Goal: Task Accomplishment & Management: Use online tool/utility

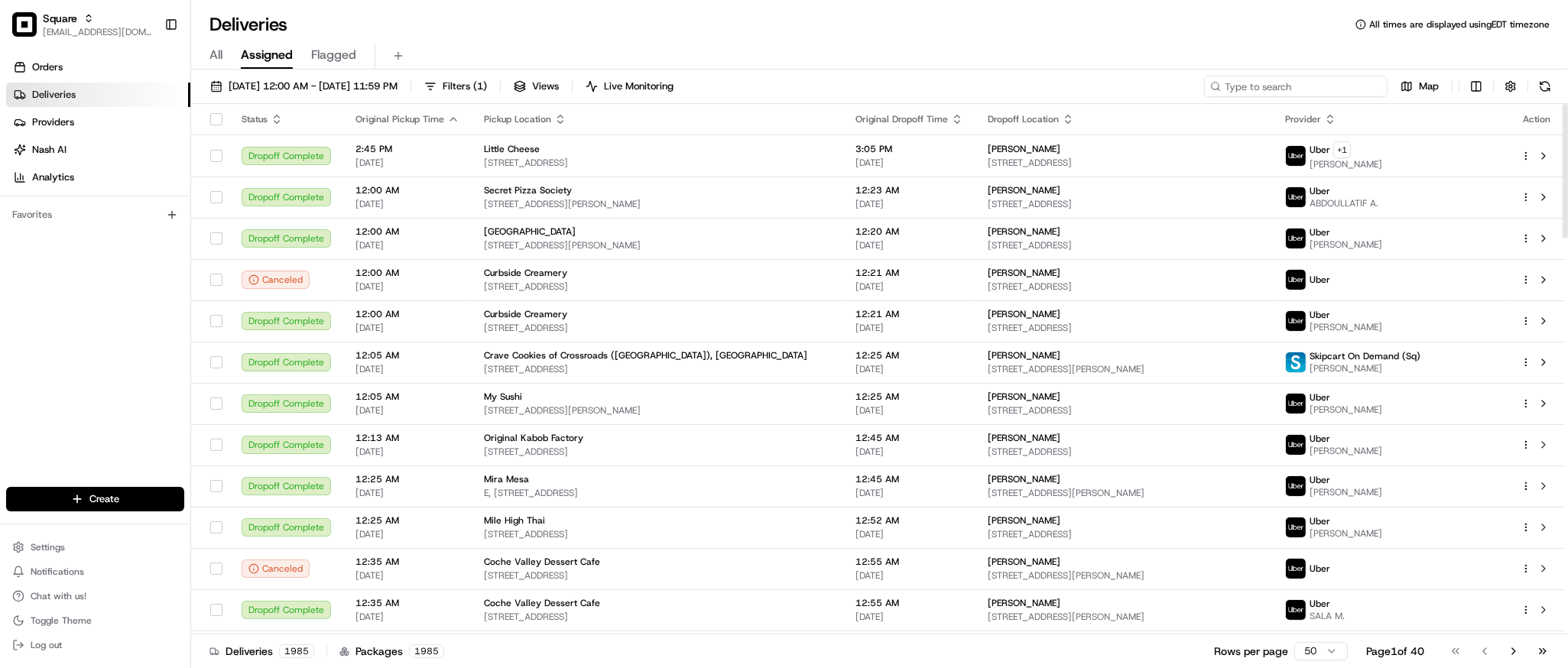
click at [1310, 88] on input at bounding box center [1295, 86] width 183 height 21
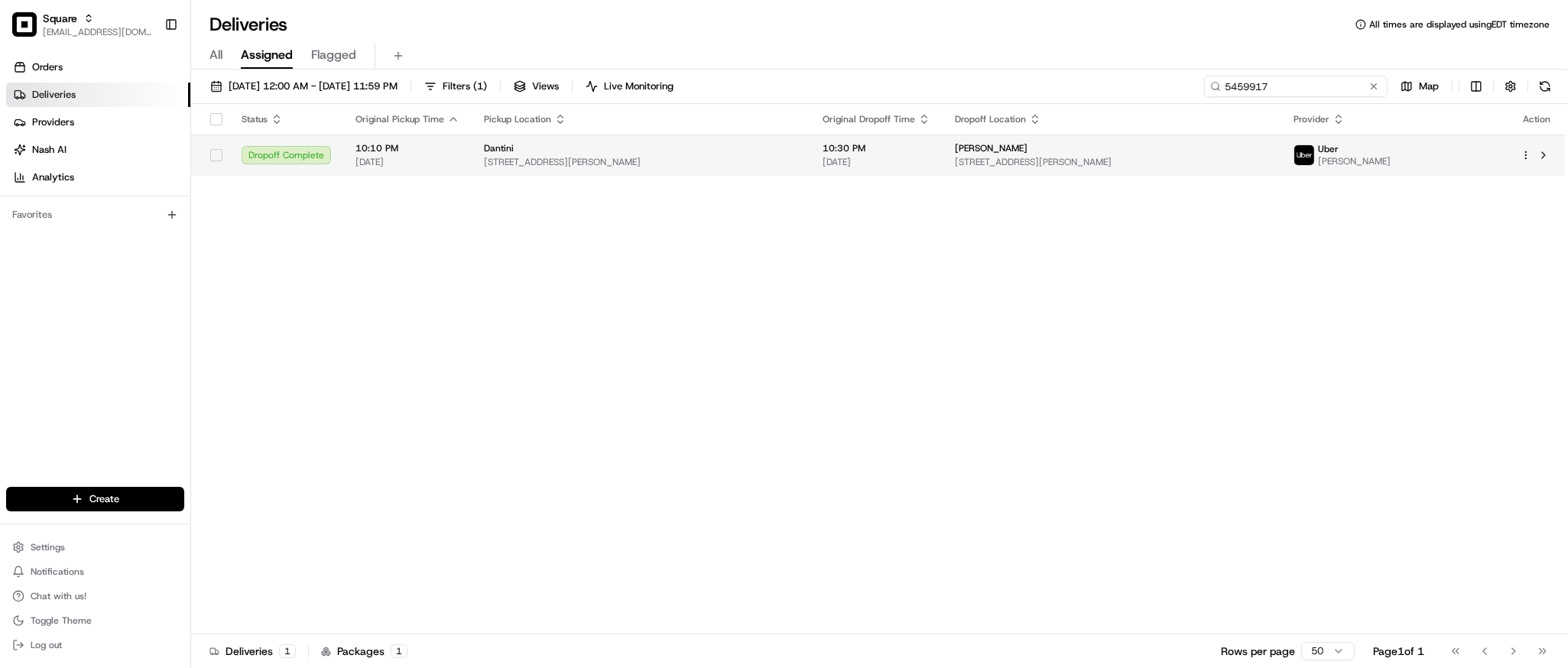
type input "5459917"
click at [1020, 160] on span "400 Queen Anne Ave N, Seattle, WA 98109, USA" at bounding box center [1113, 162] width 315 height 13
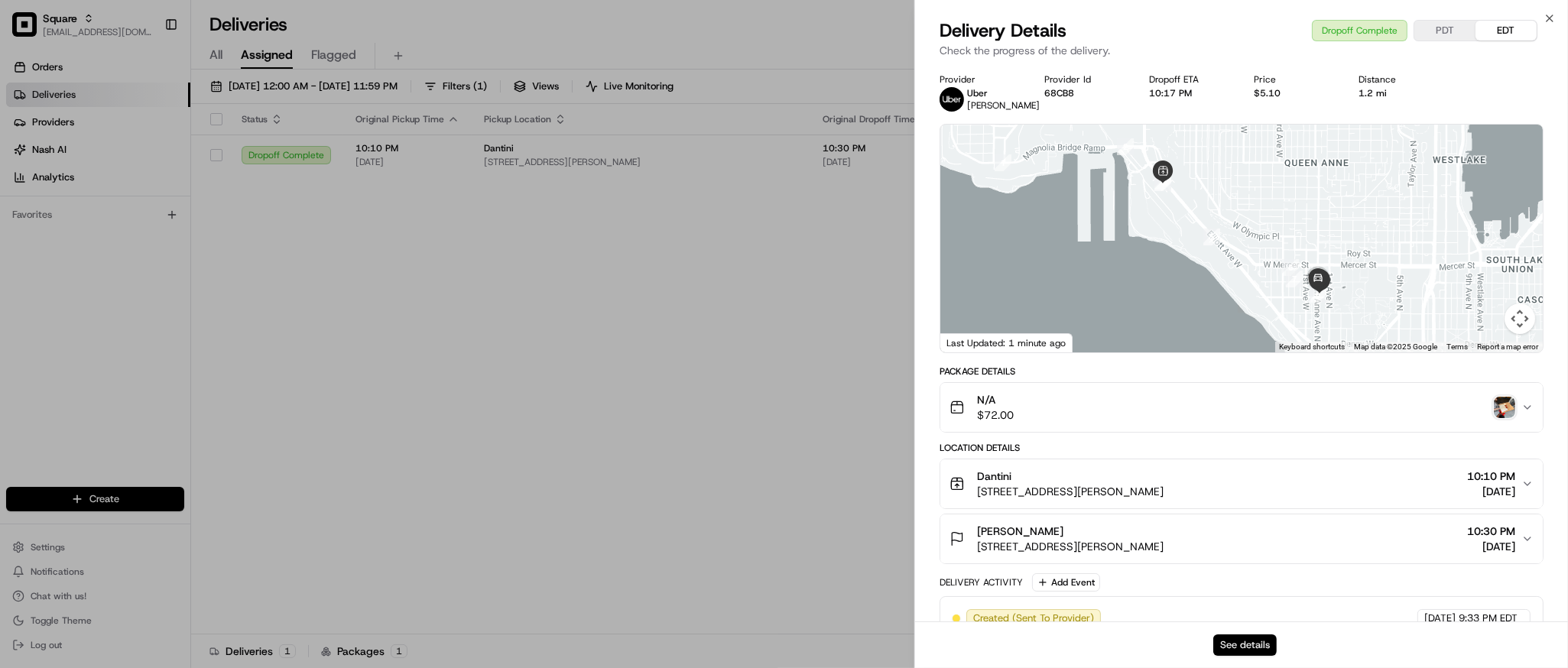
click at [1246, 650] on button "See details" at bounding box center [1245, 646] width 63 height 21
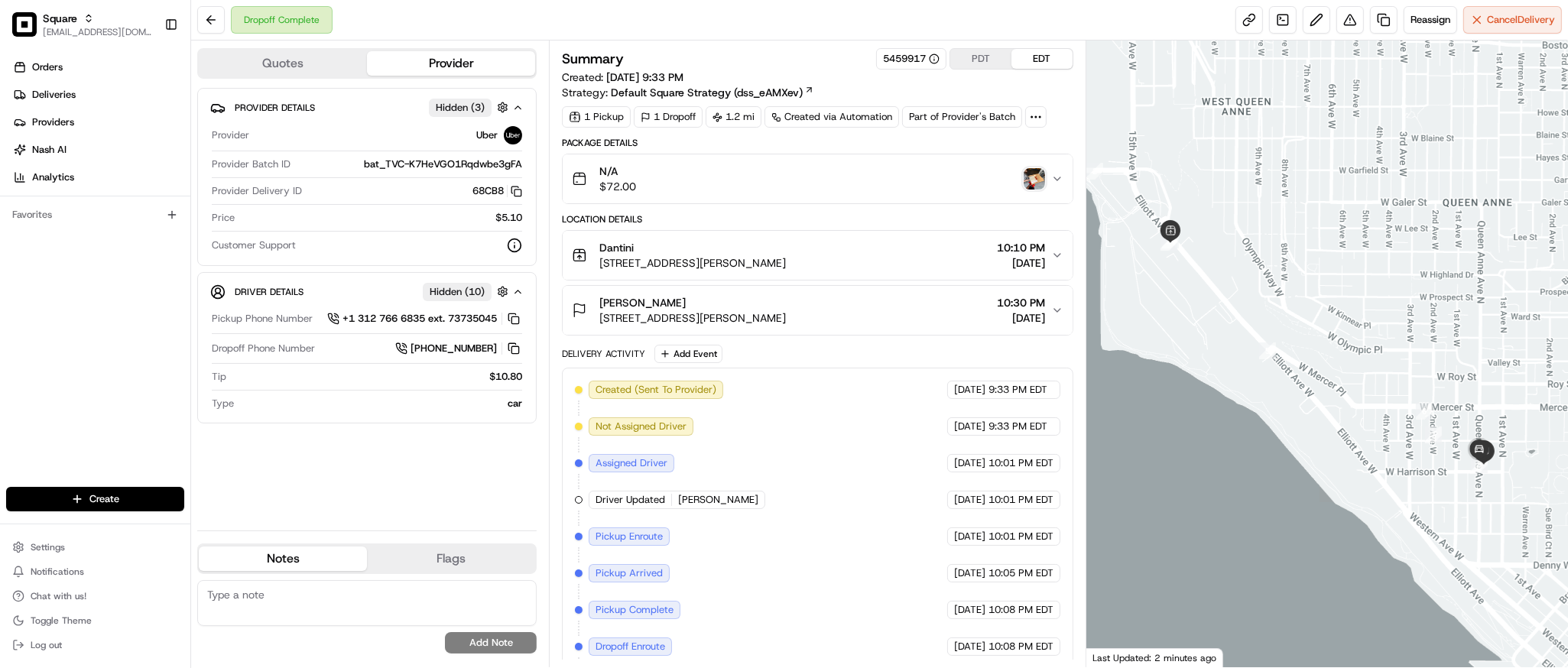
scroll to position [83, 0]
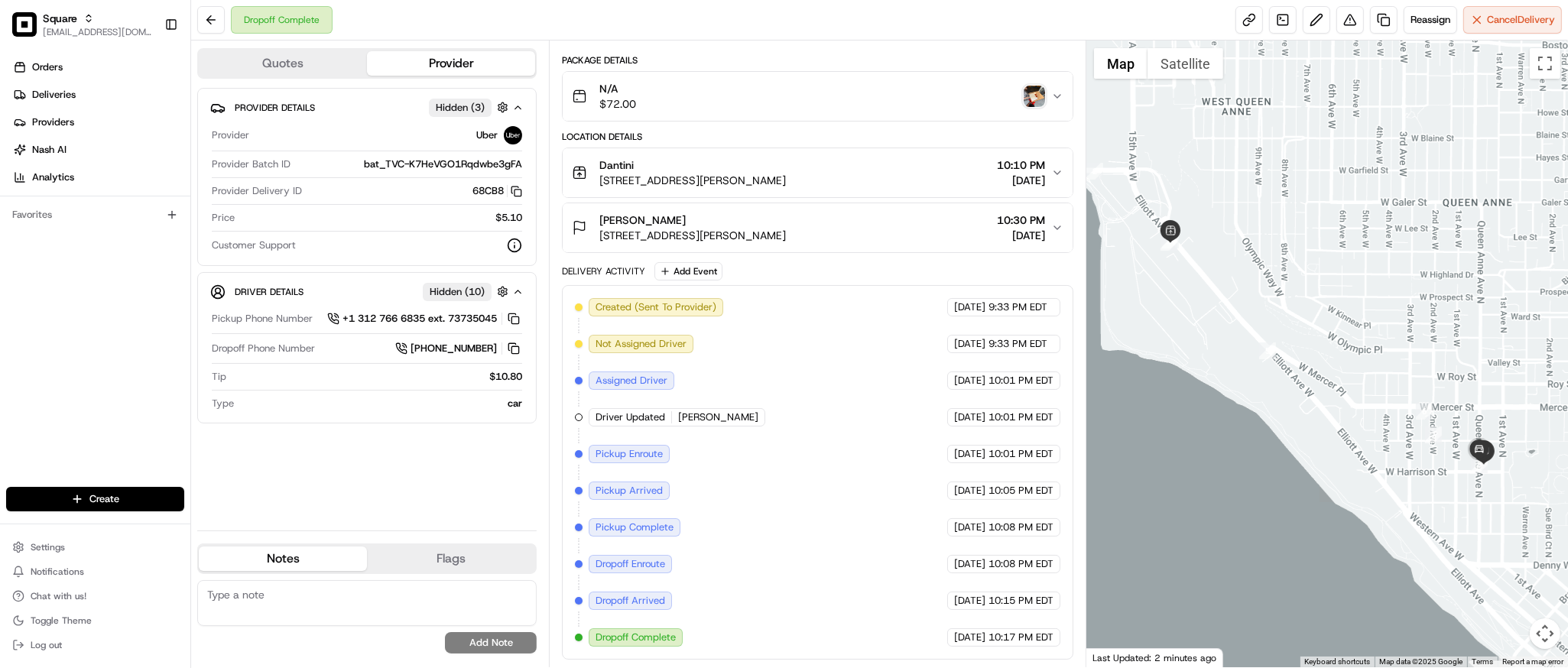
click at [1049, 213] on div "Ross Garrett 400 Queen Anne Ave N, Seattle, WA 98109, USA 10:30 PM 08/17/2025" at bounding box center [811, 227] width 479 height 30
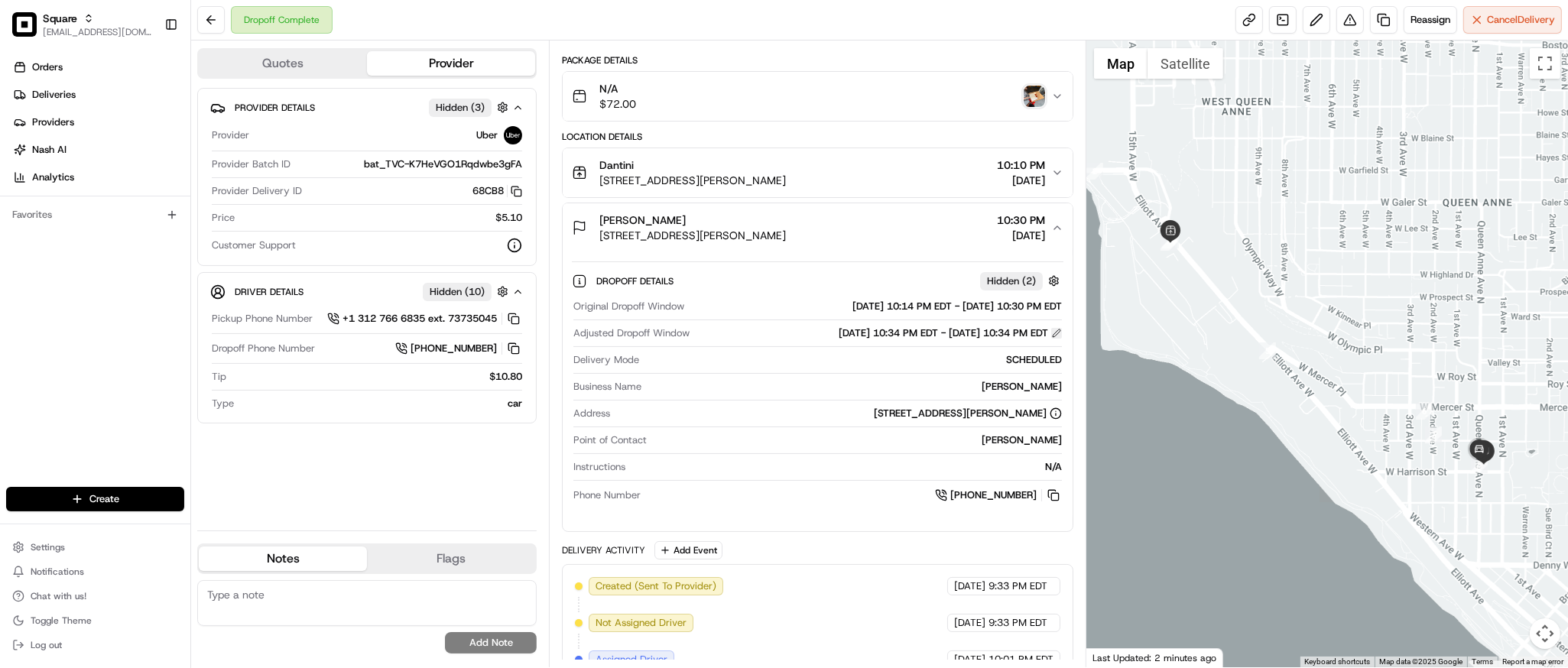
click at [1056, 331] on button at bounding box center [1056, 333] width 11 height 11
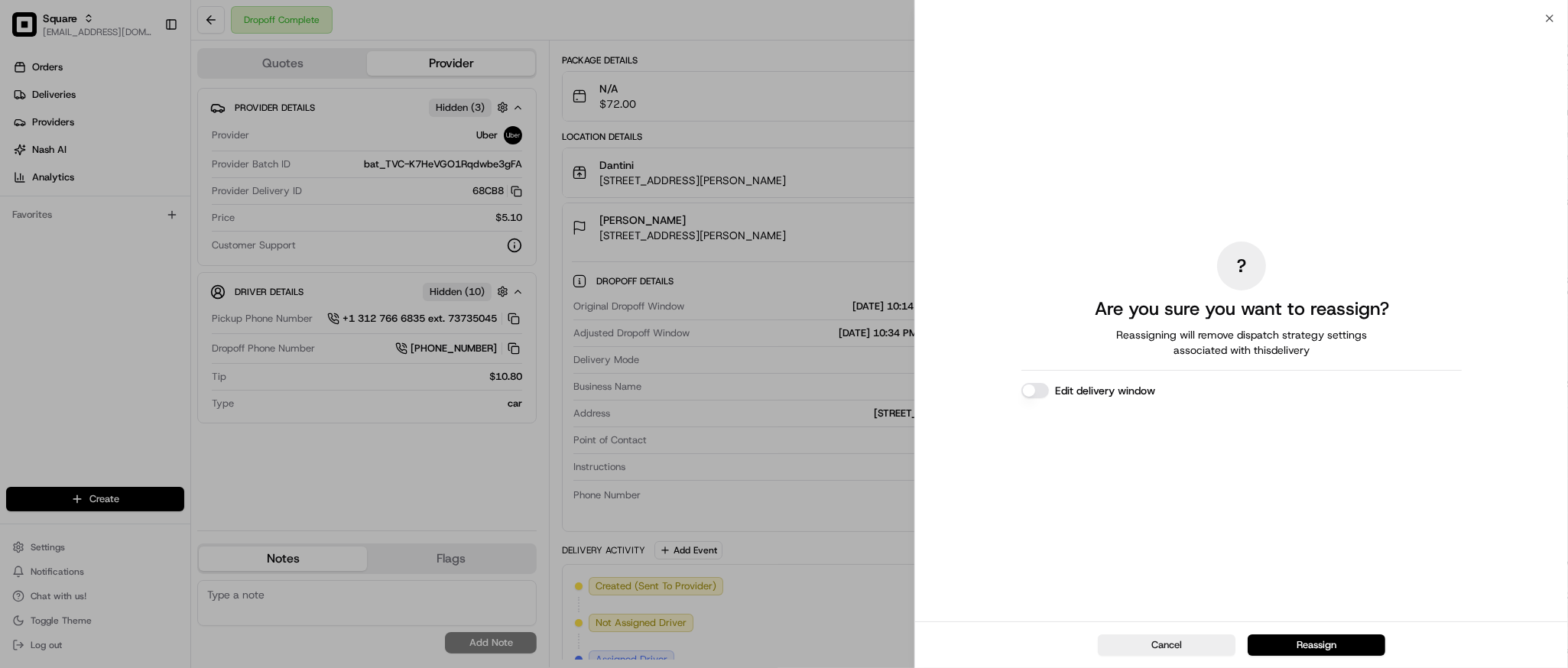
click at [1040, 392] on button "Edit delivery window" at bounding box center [1035, 391] width 27 height 16
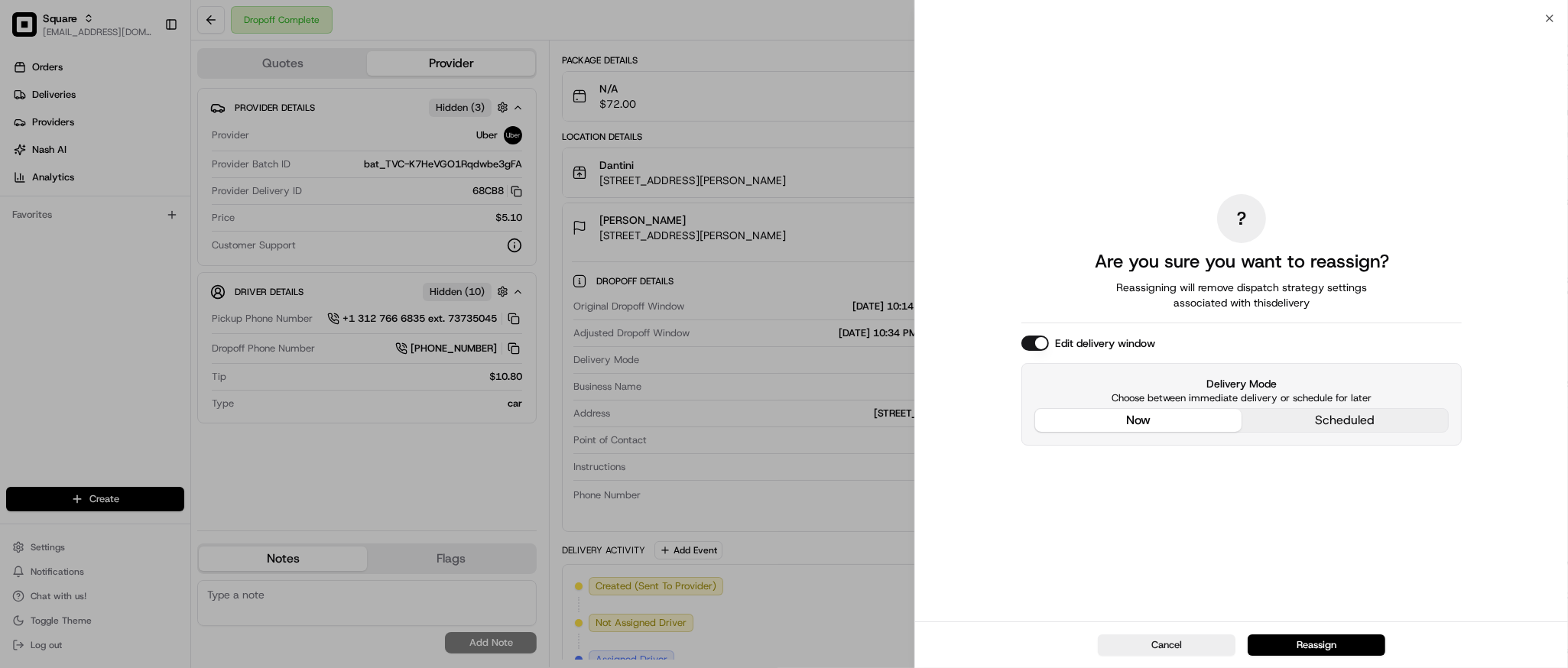
click at [1170, 309] on div "? Are you sure you want to reassign? Reassigning will remove dispatch strategy …" at bounding box center [1242, 319] width 441 height 597
click at [1316, 642] on button "Reassign" at bounding box center [1317, 646] width 138 height 21
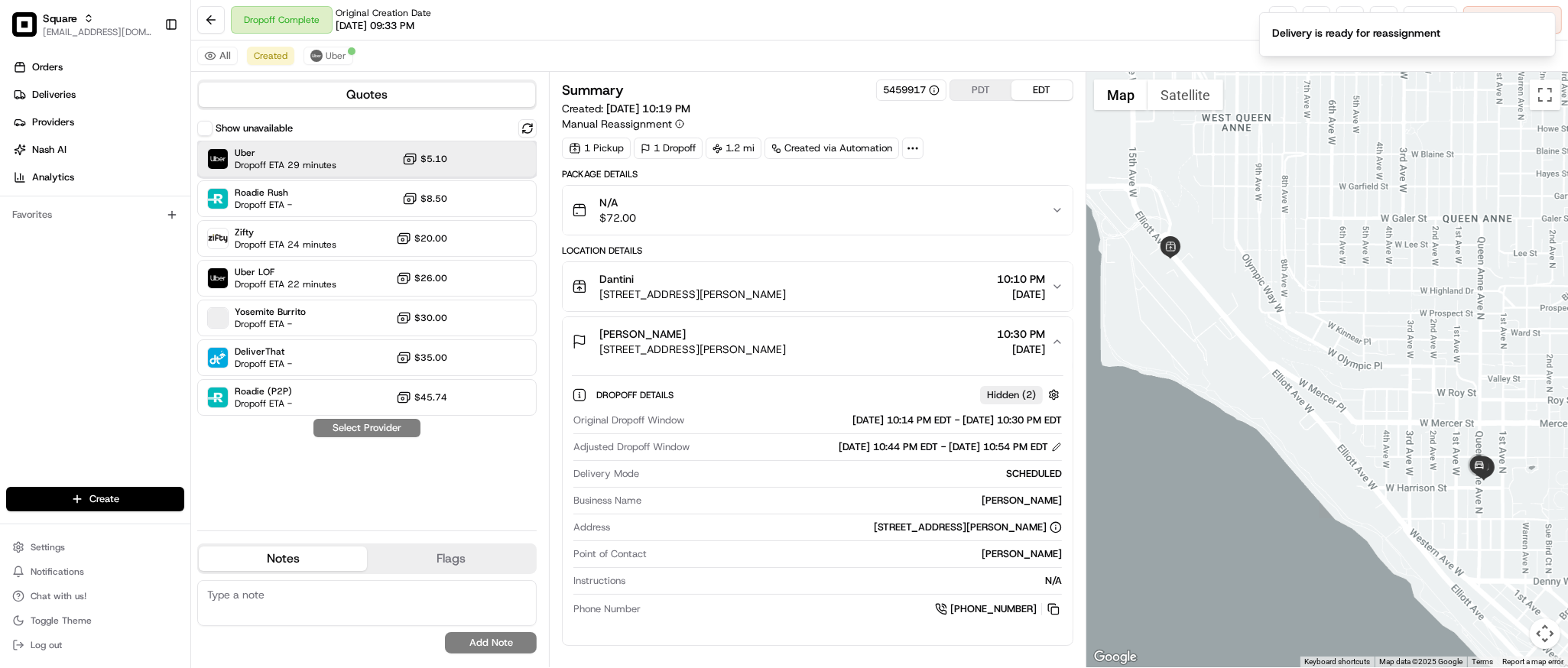
click at [299, 164] on span "Dropoff ETA 29 minutes" at bounding box center [285, 165] width 102 height 13
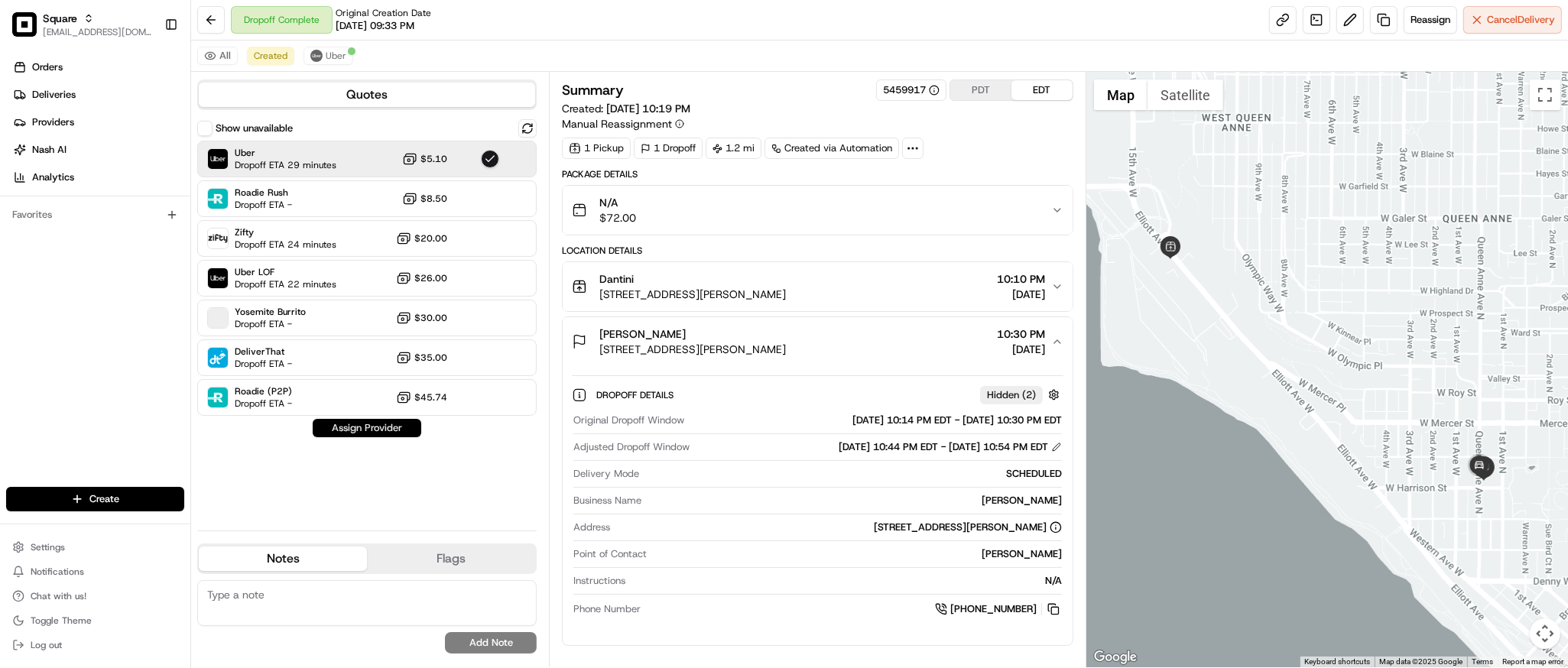
click at [356, 424] on button "Assign Provider" at bounding box center [367, 428] width 109 height 18
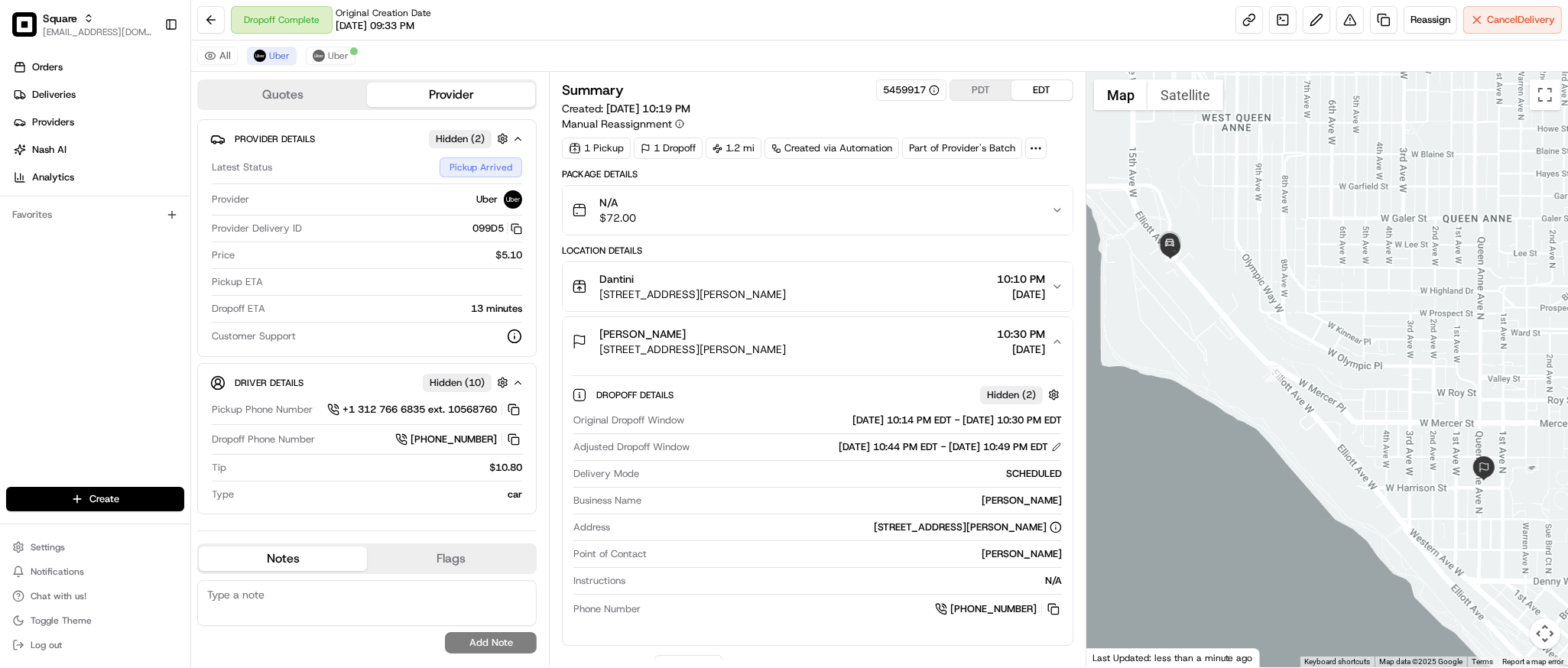
click at [1304, 551] on div at bounding box center [1327, 369] width 482 height 595
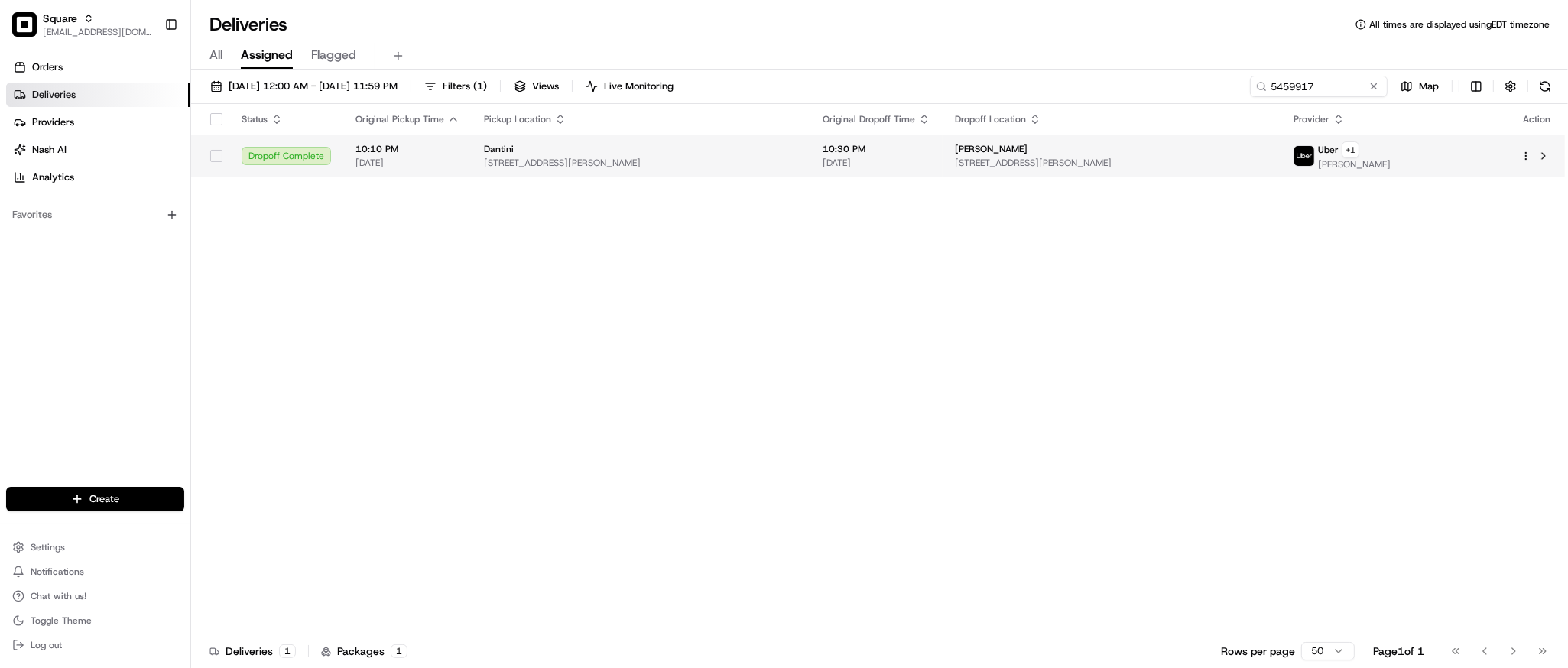
click at [702, 162] on span "[STREET_ADDRESS][PERSON_NAME]" at bounding box center [641, 162] width 315 height 13
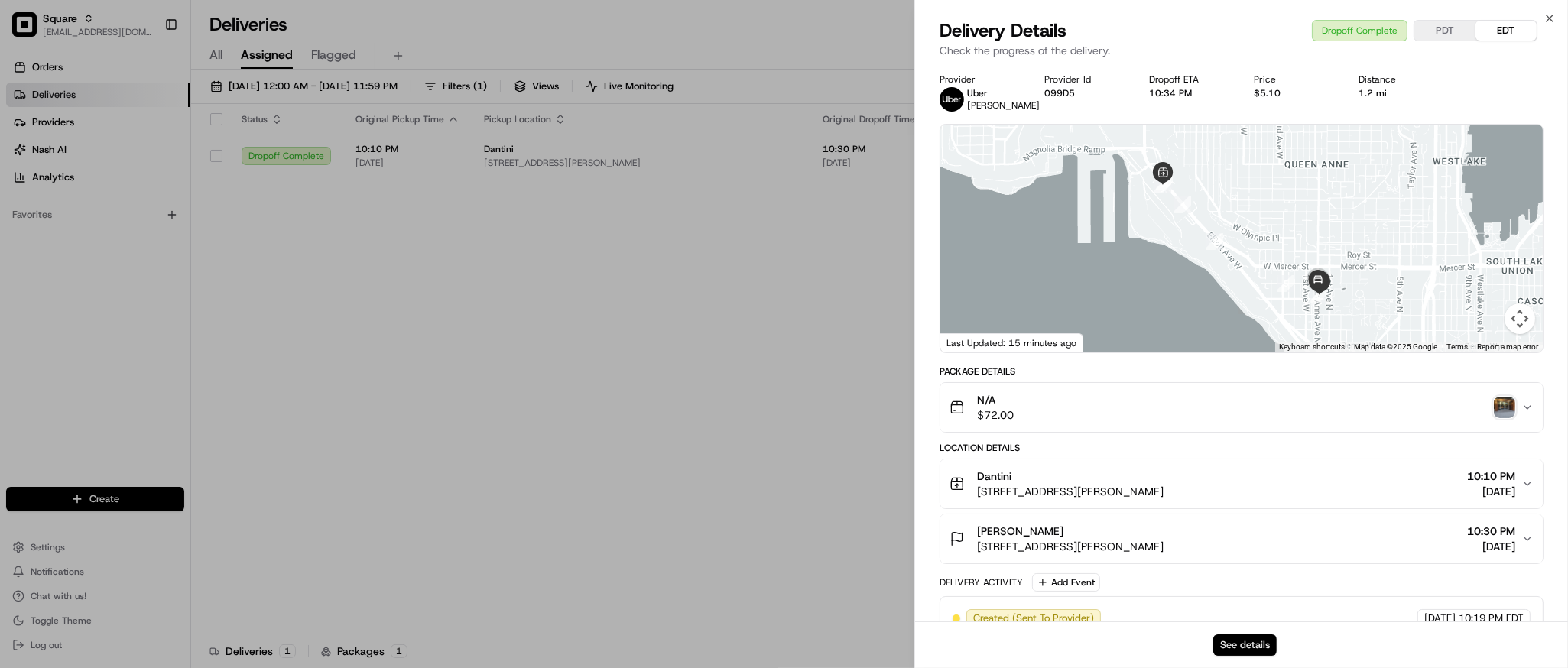
click at [1218, 642] on button "See details" at bounding box center [1245, 646] width 63 height 21
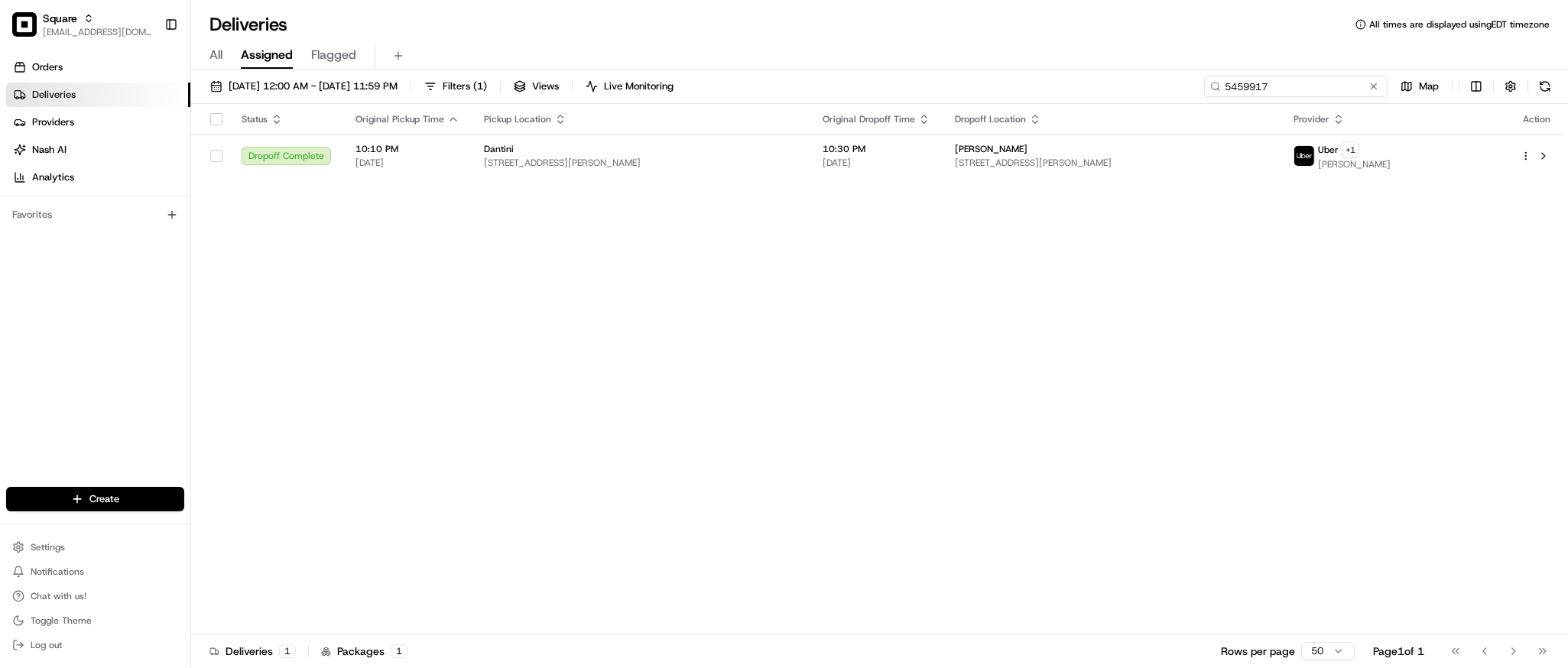
click at [1293, 93] on input "5459917" at bounding box center [1295, 86] width 183 height 21
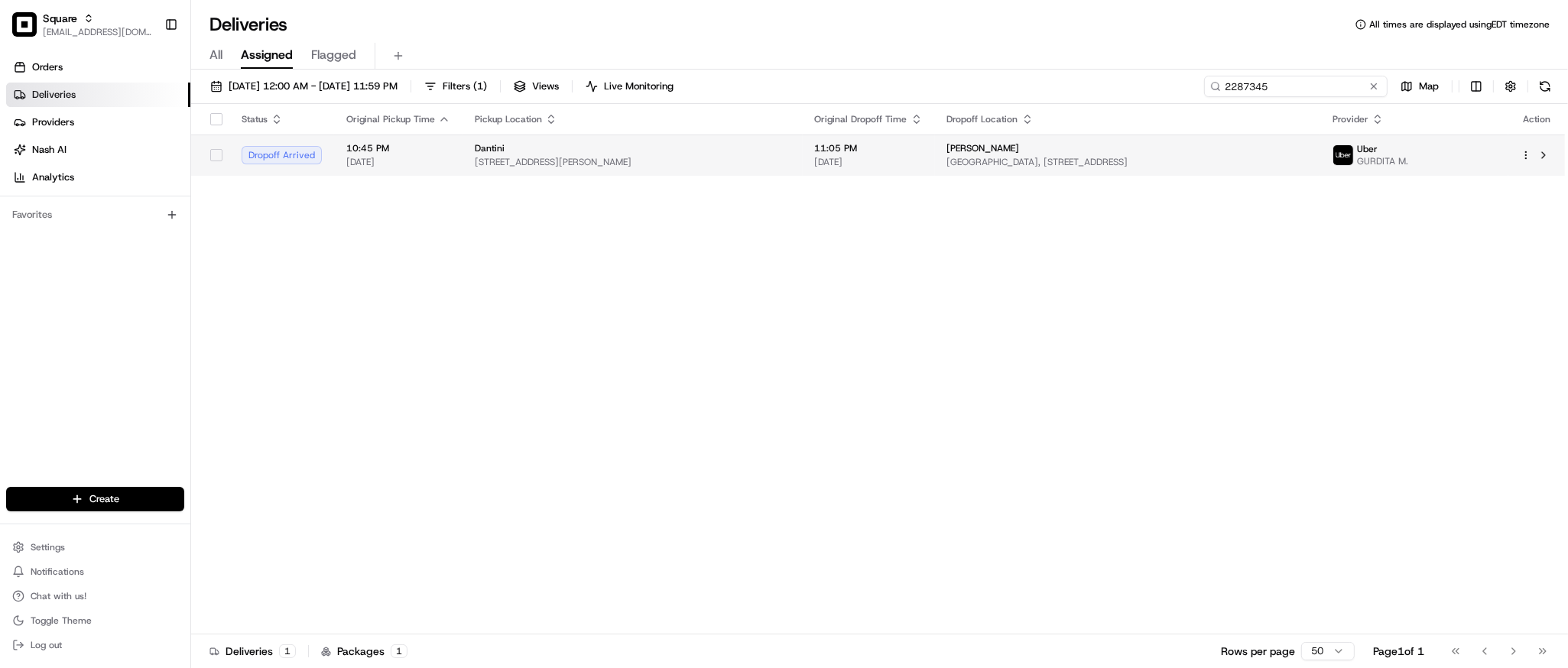
type input "2287345"
click at [853, 144] on span "11:05 PM" at bounding box center [868, 148] width 108 height 13
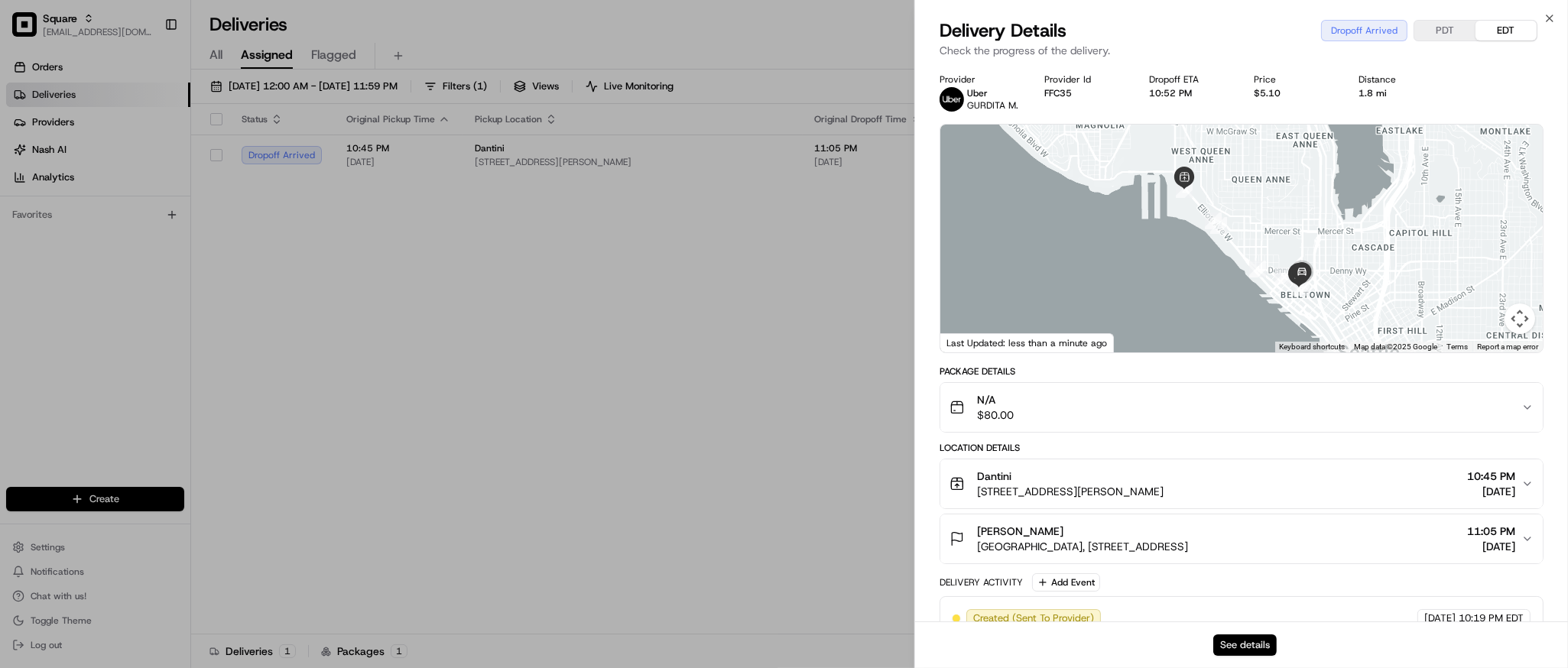
click at [1230, 646] on button "See details" at bounding box center [1245, 646] width 63 height 21
click at [1384, 233] on div at bounding box center [1242, 238] width 603 height 228
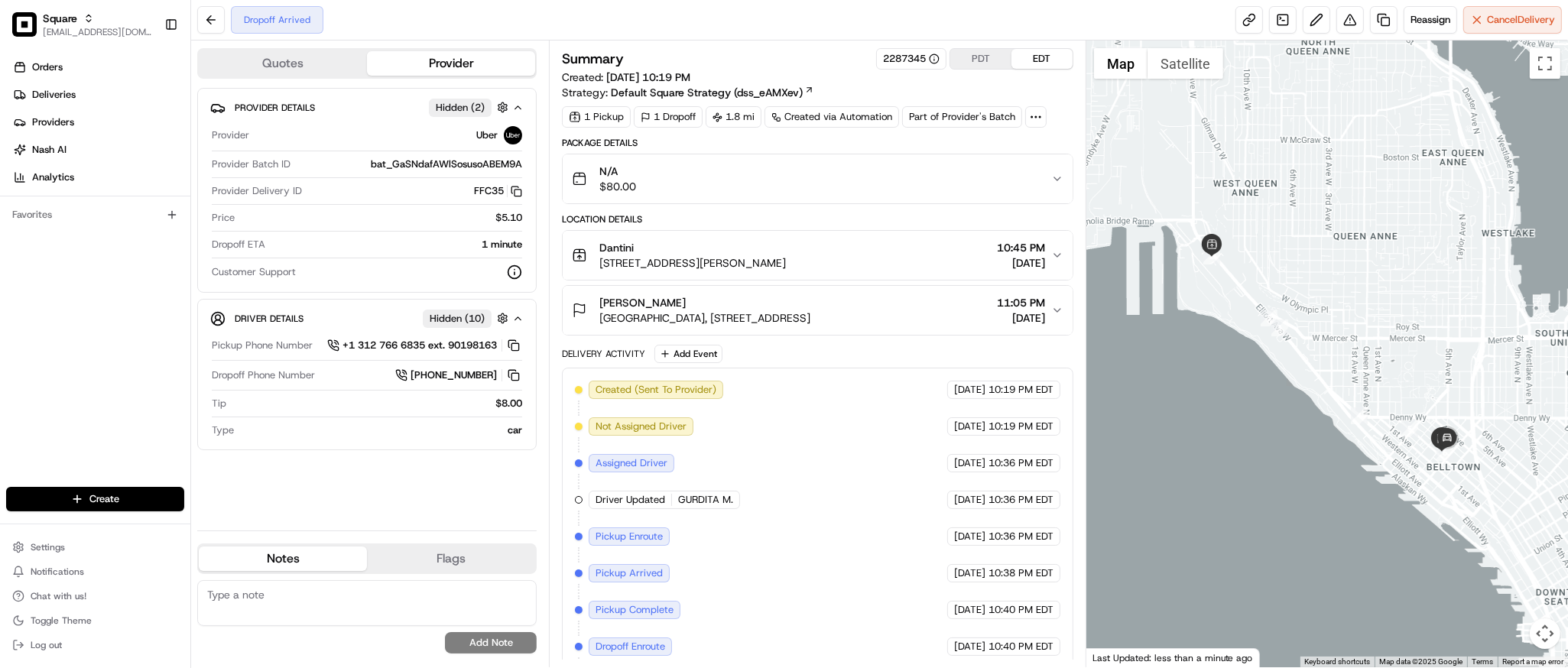
scroll to position [84, 0]
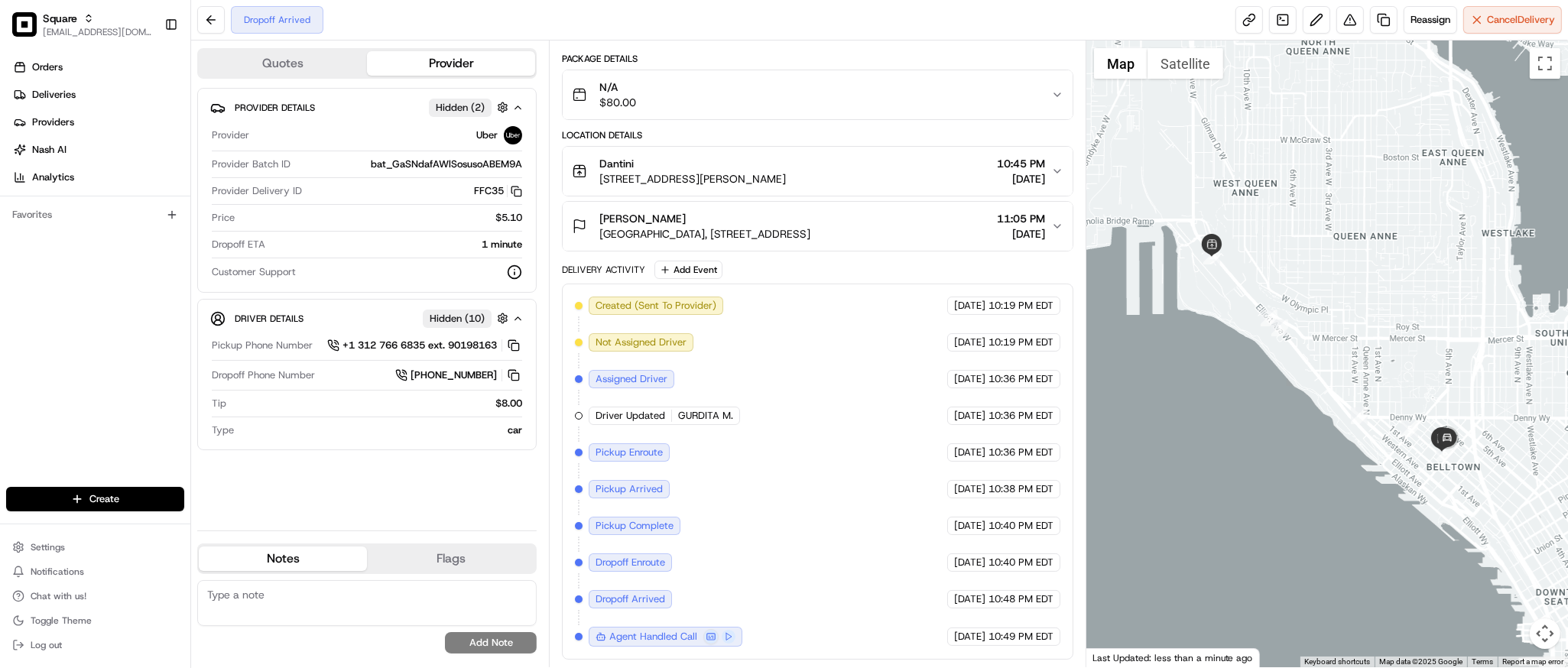
click at [1059, 230] on icon "button" at bounding box center [1057, 226] width 13 height 13
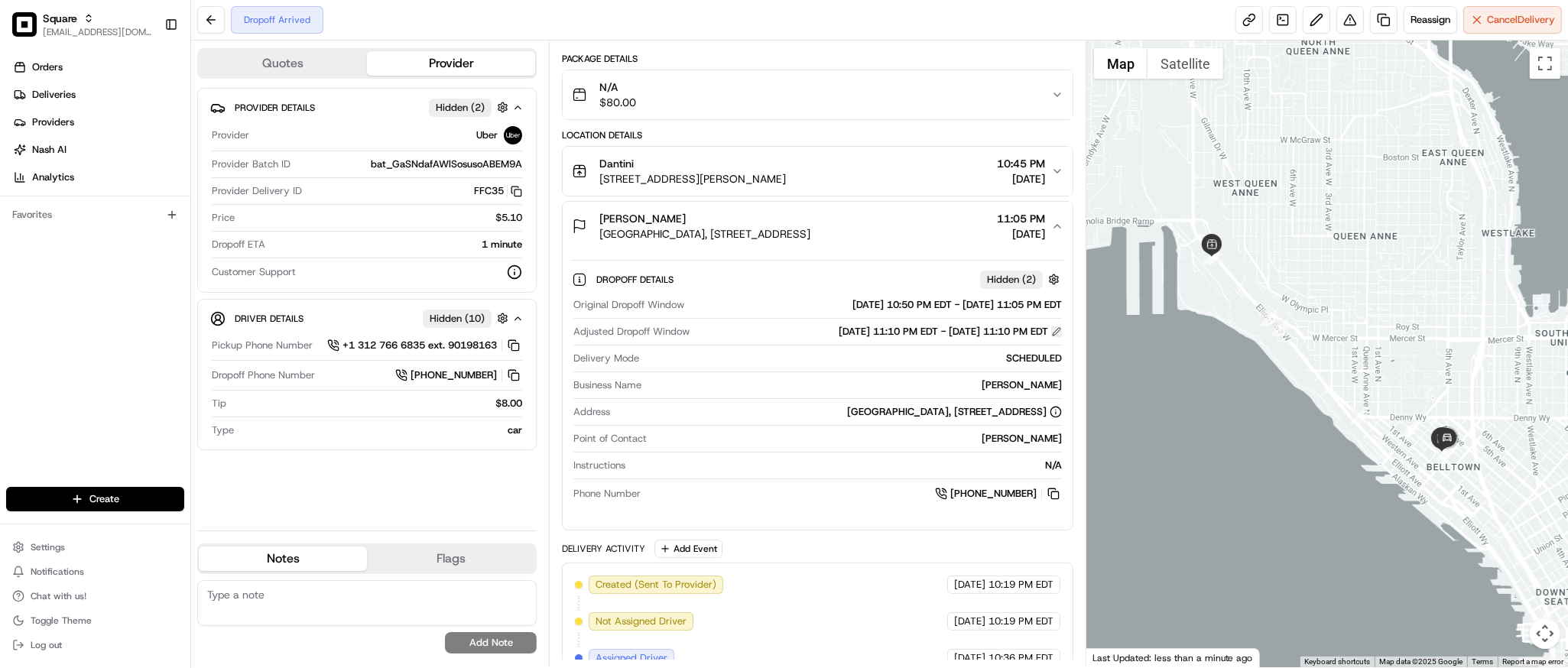
click at [1054, 326] on button at bounding box center [1056, 331] width 11 height 11
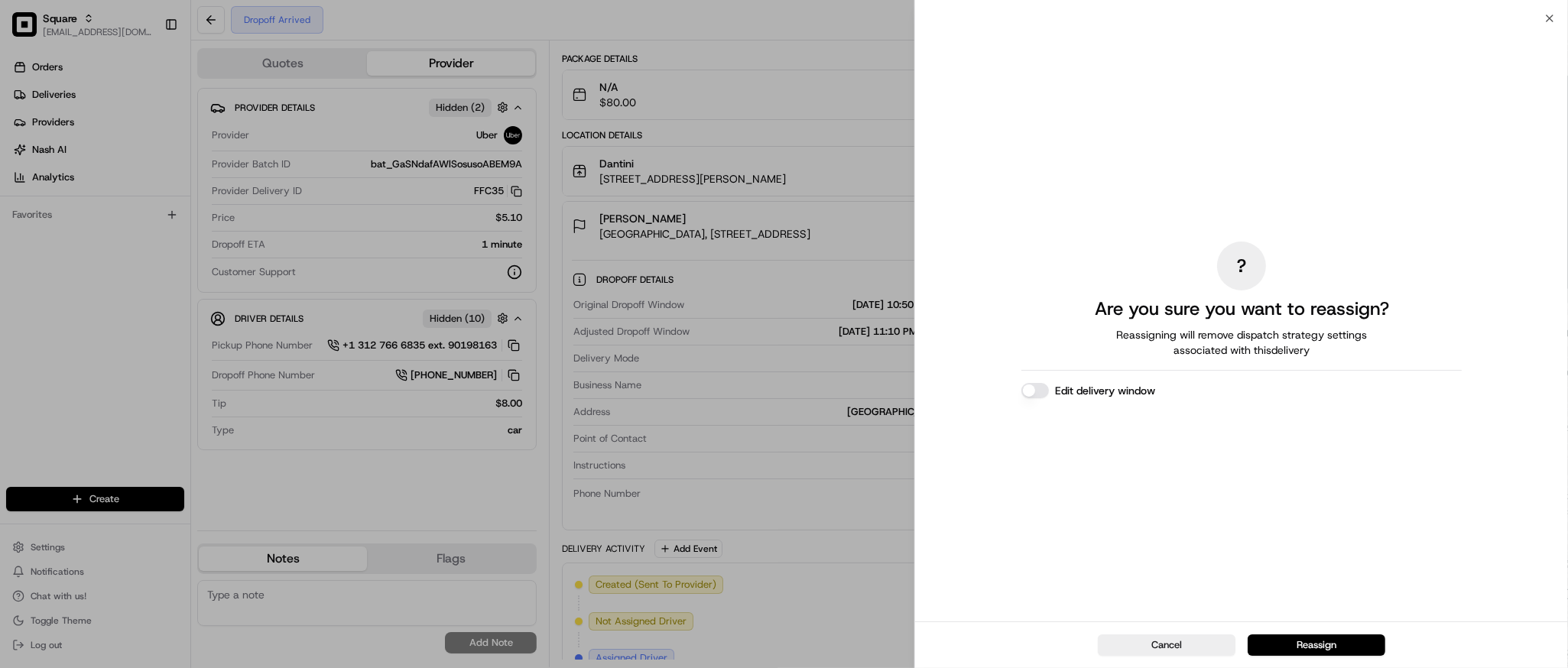
click at [1030, 400] on div "? Are you sure you want to reassign? Reassigning will remove dispatch strategy …" at bounding box center [1242, 319] width 441 height 597
click at [1040, 392] on button "Edit delivery window" at bounding box center [1035, 391] width 27 height 16
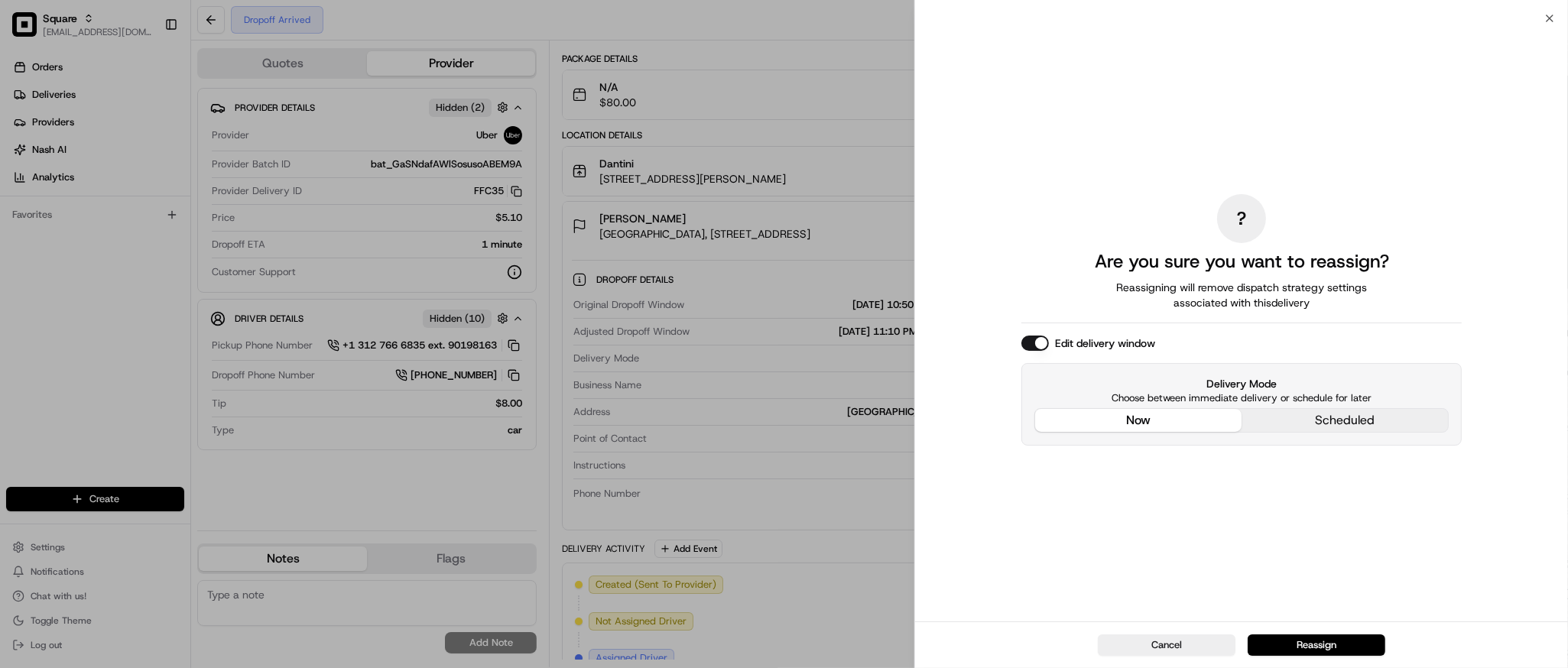
click at [1118, 317] on div "? Are you sure you want to reassign? Reassigning will remove dispatch strategy …" at bounding box center [1242, 319] width 441 height 597
click at [1165, 420] on button "now" at bounding box center [1138, 420] width 207 height 23
click at [1293, 642] on button "Reassign" at bounding box center [1317, 646] width 138 height 21
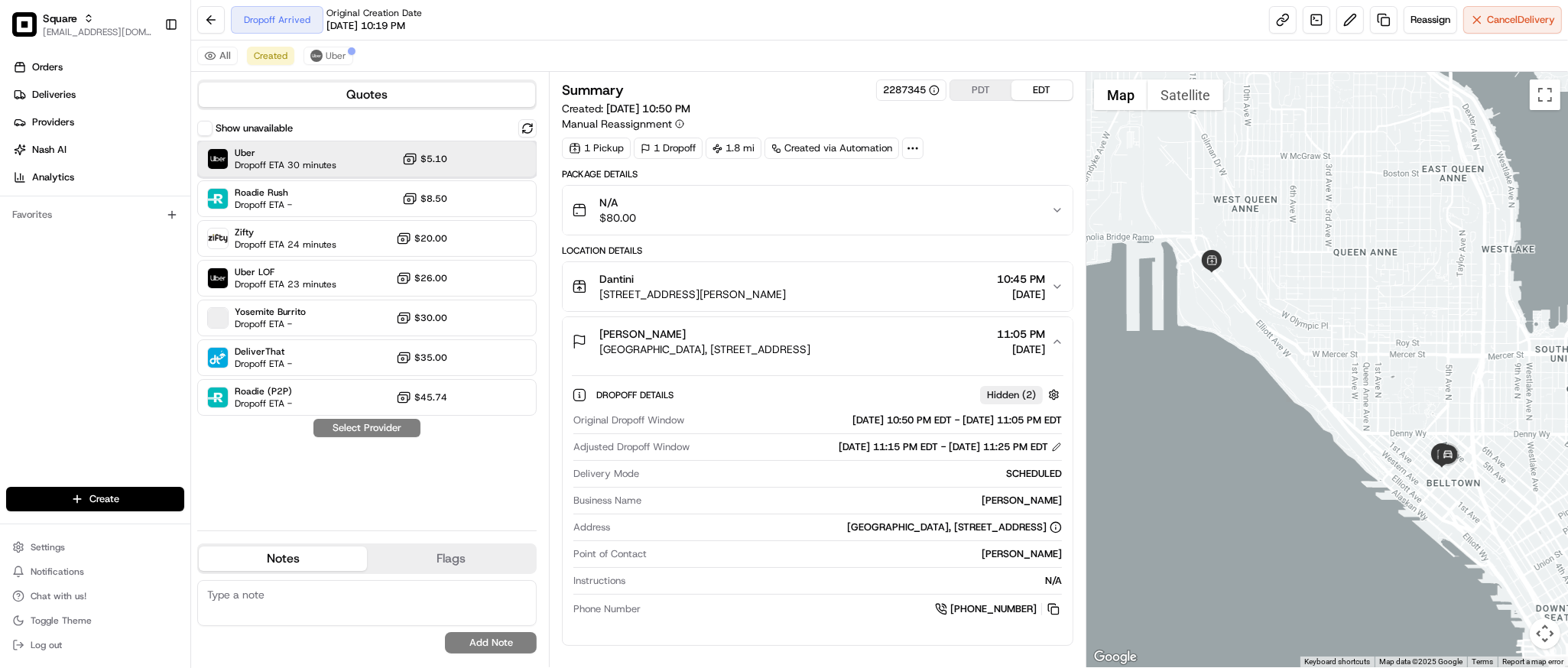
click at [299, 159] on span "Dropoff ETA 30 minutes" at bounding box center [285, 165] width 102 height 13
click at [365, 426] on button "Assign Provider" at bounding box center [367, 428] width 109 height 18
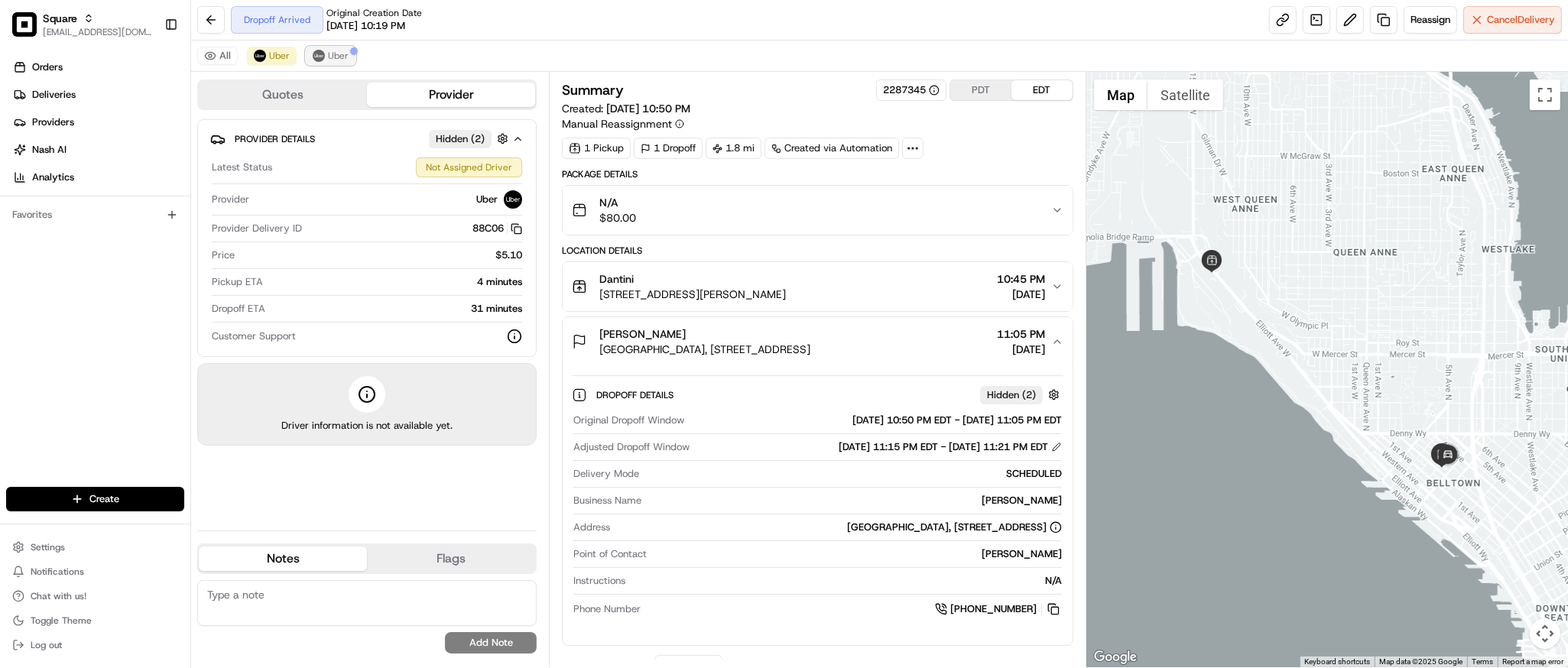
click at [335, 58] on span "Uber" at bounding box center [338, 55] width 20 height 13
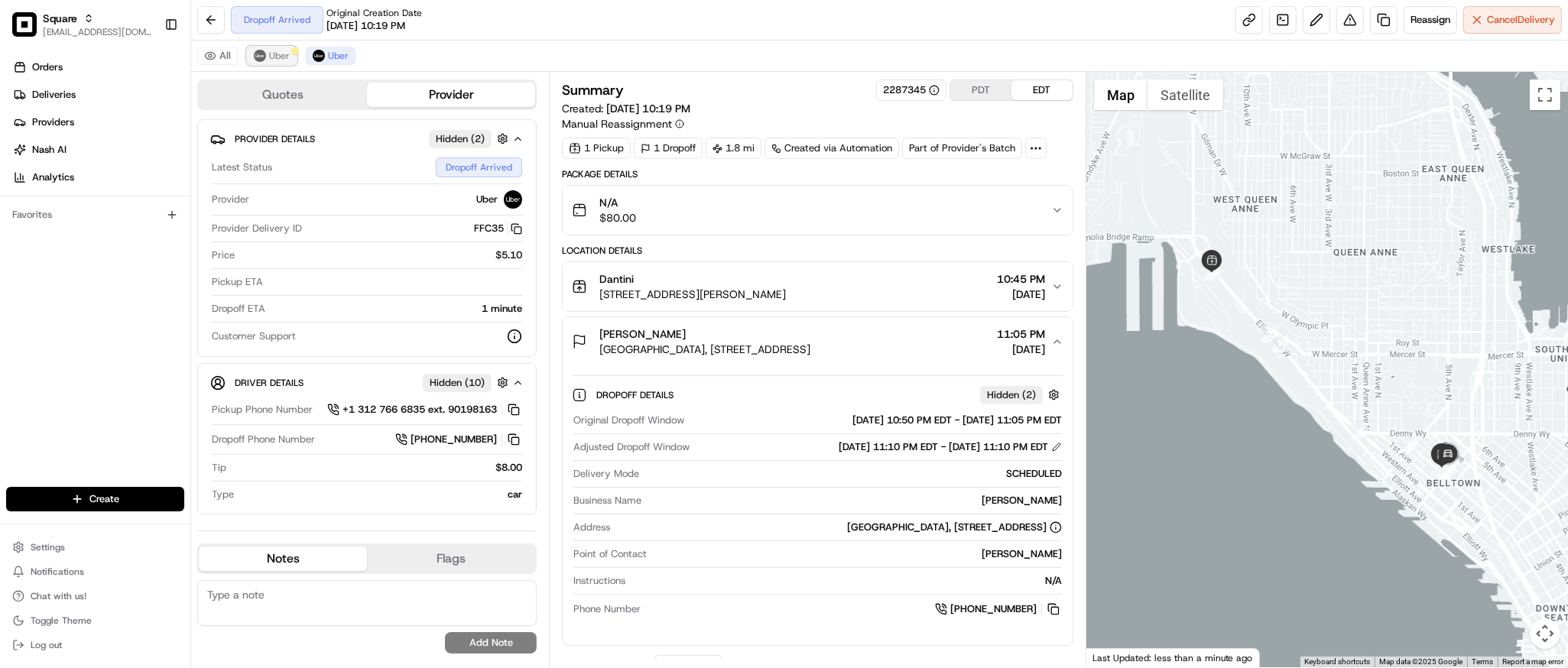
click at [276, 63] on button "Uber" at bounding box center [271, 55] width 50 height 18
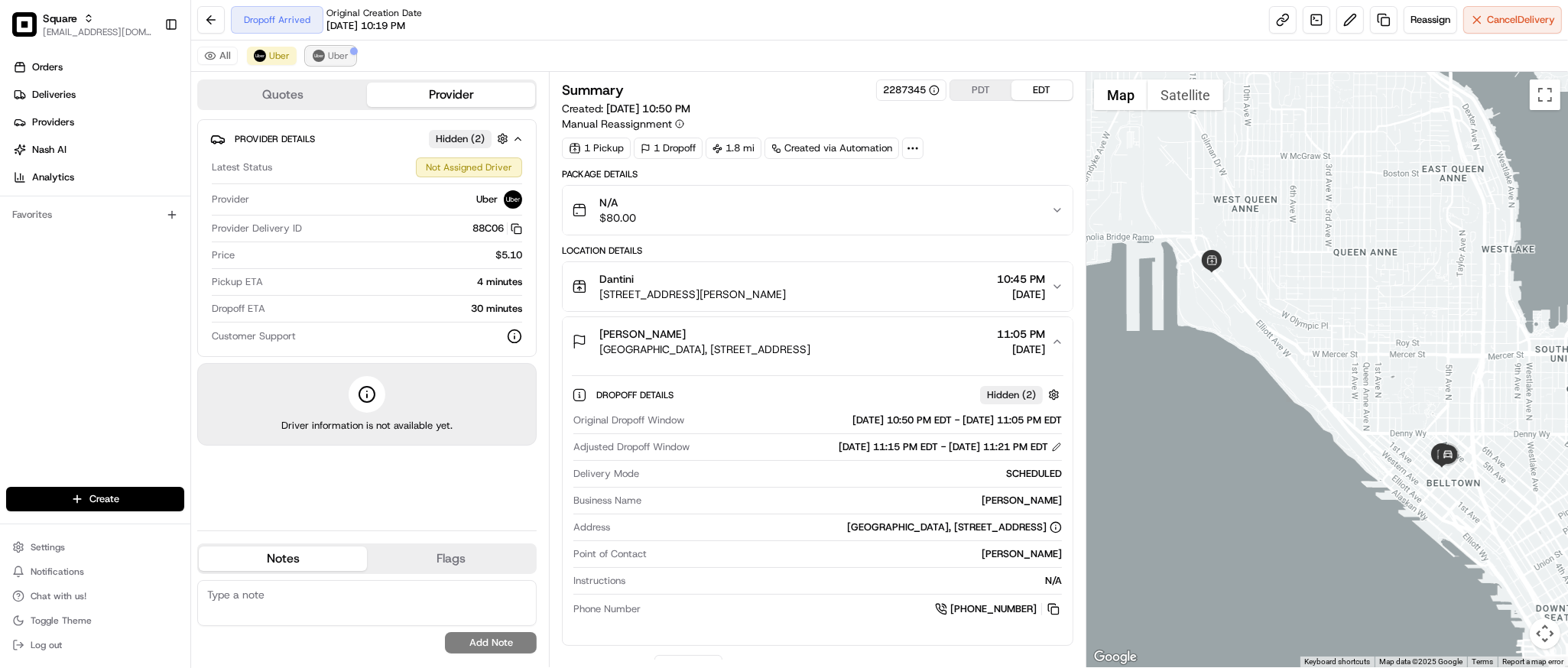
click at [333, 62] on button "Uber" at bounding box center [330, 55] width 50 height 18
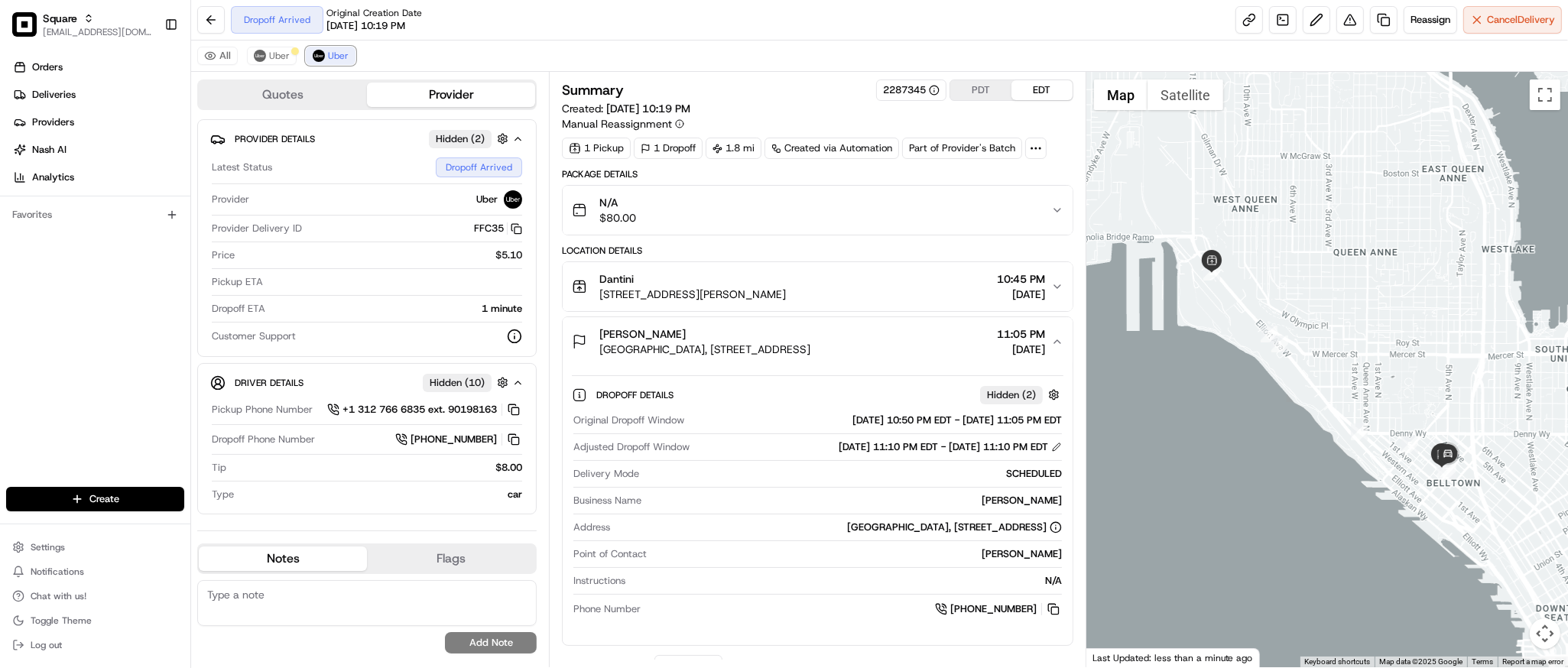
scroll to position [396, 0]
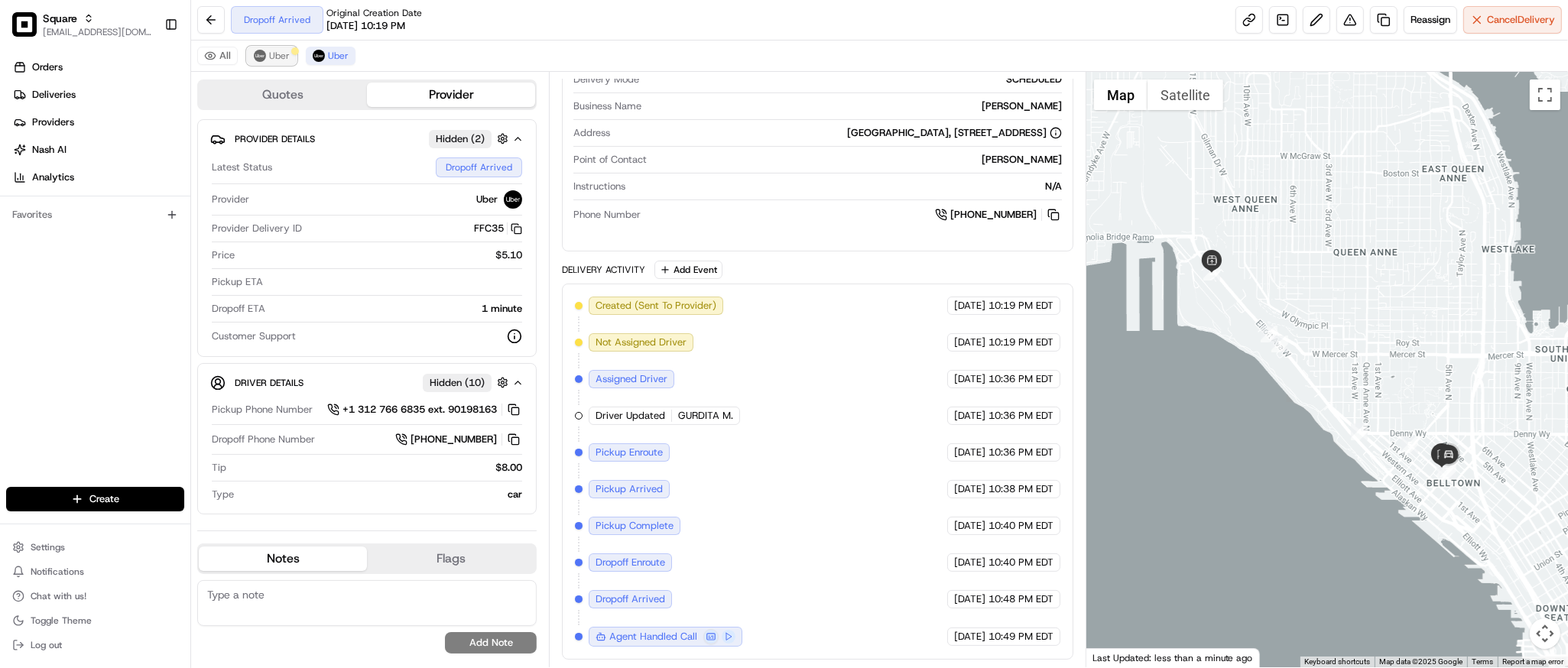
click at [283, 56] on span "Uber" at bounding box center [279, 55] width 20 height 13
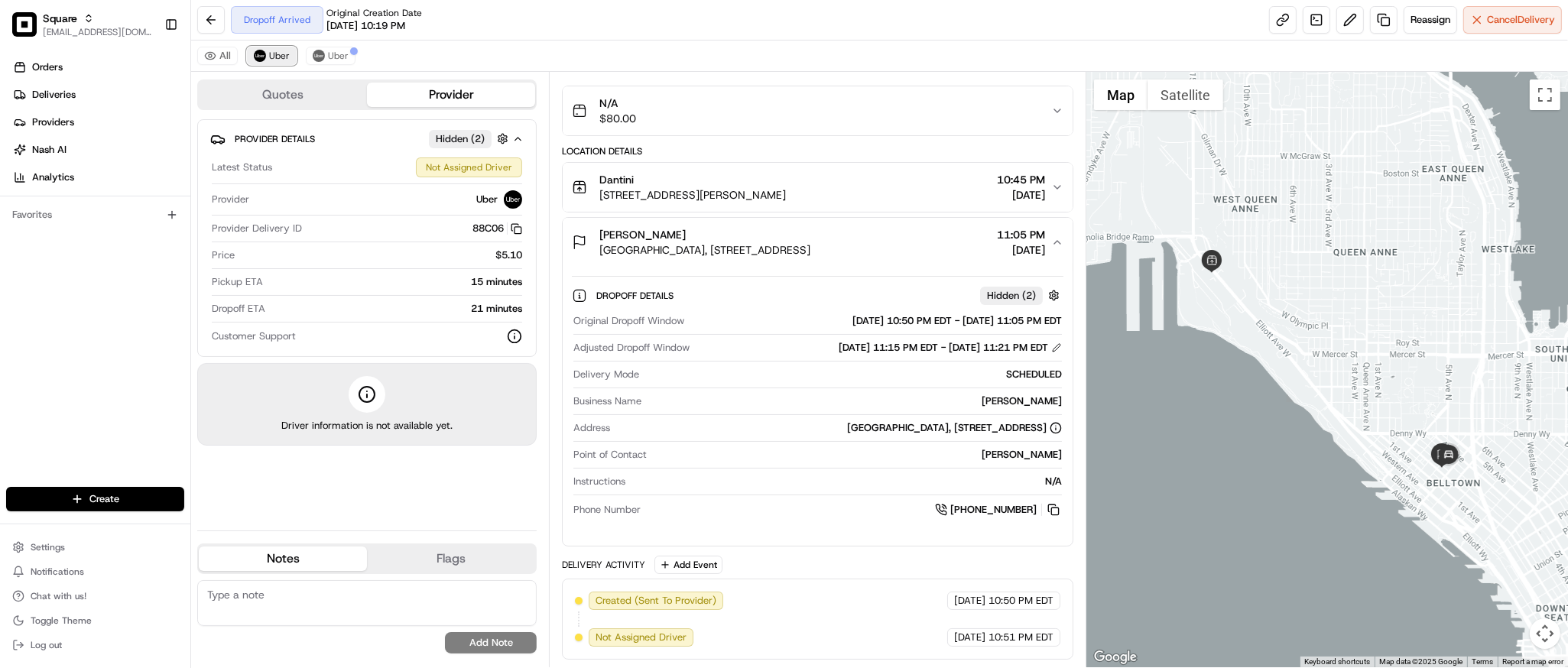
scroll to position [100, 0]
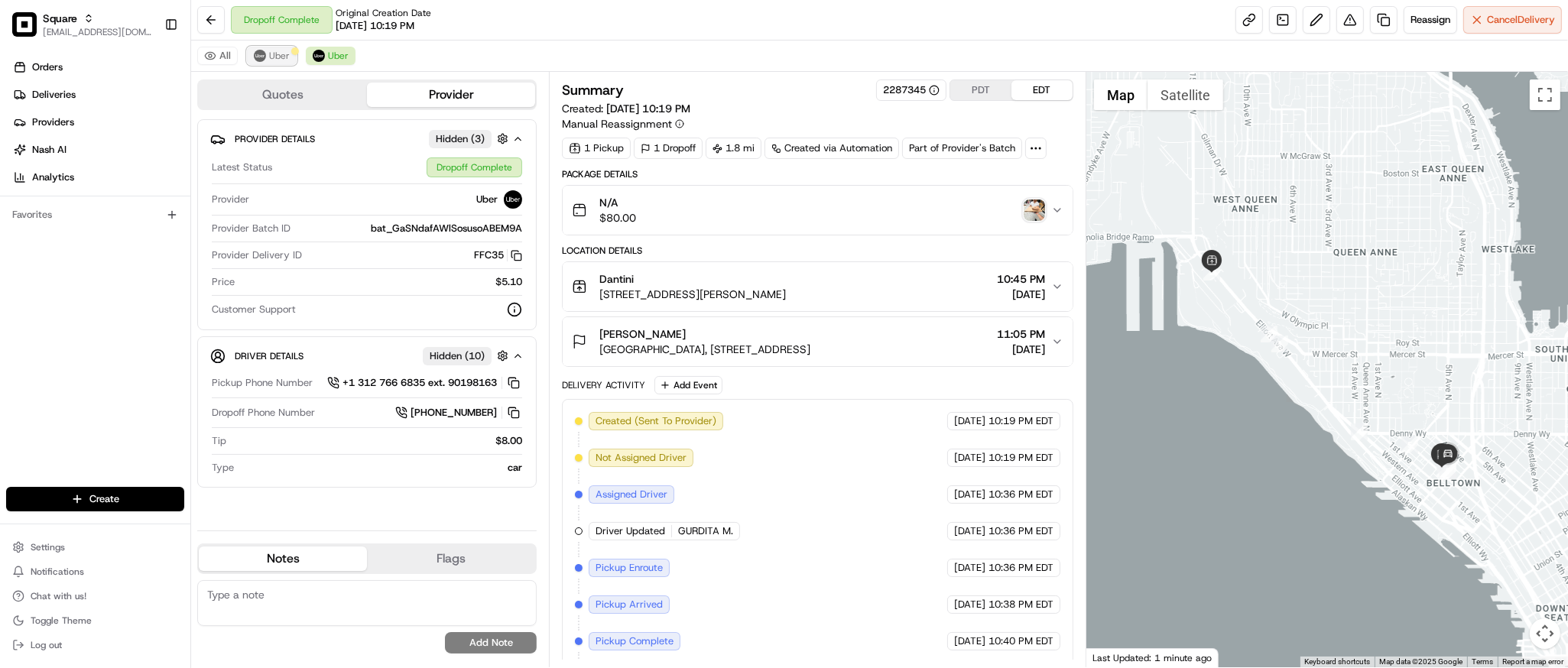
click at [278, 53] on span "Uber" at bounding box center [279, 55] width 20 height 13
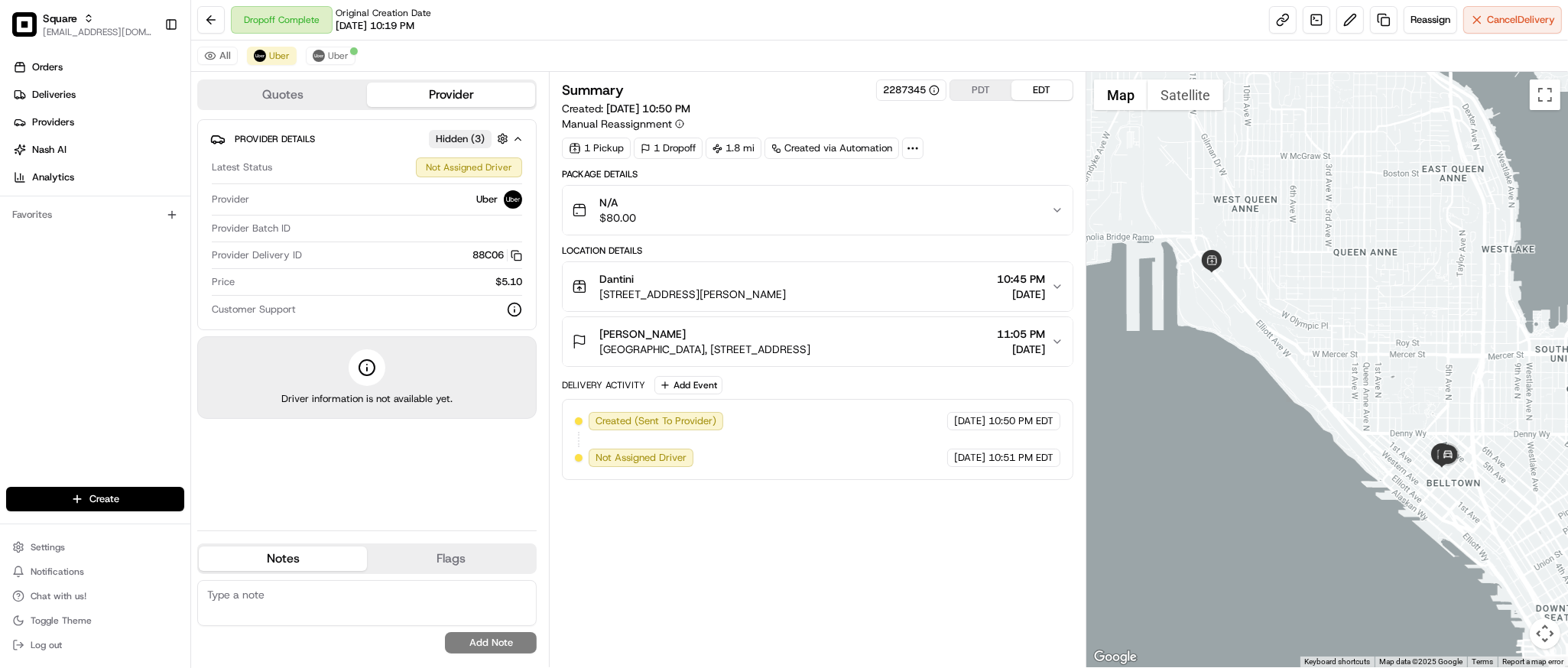
click at [331, 612] on textarea at bounding box center [367, 603] width 340 height 46
paste textarea "**Caller Information: merchant **Reason for Call: DD forgot the other items fro…"
type textarea "**Caller Information: merchant **Reason for Call: DD forgot the other items fro…"
click at [486, 643] on button "Add Note" at bounding box center [490, 643] width 91 height 21
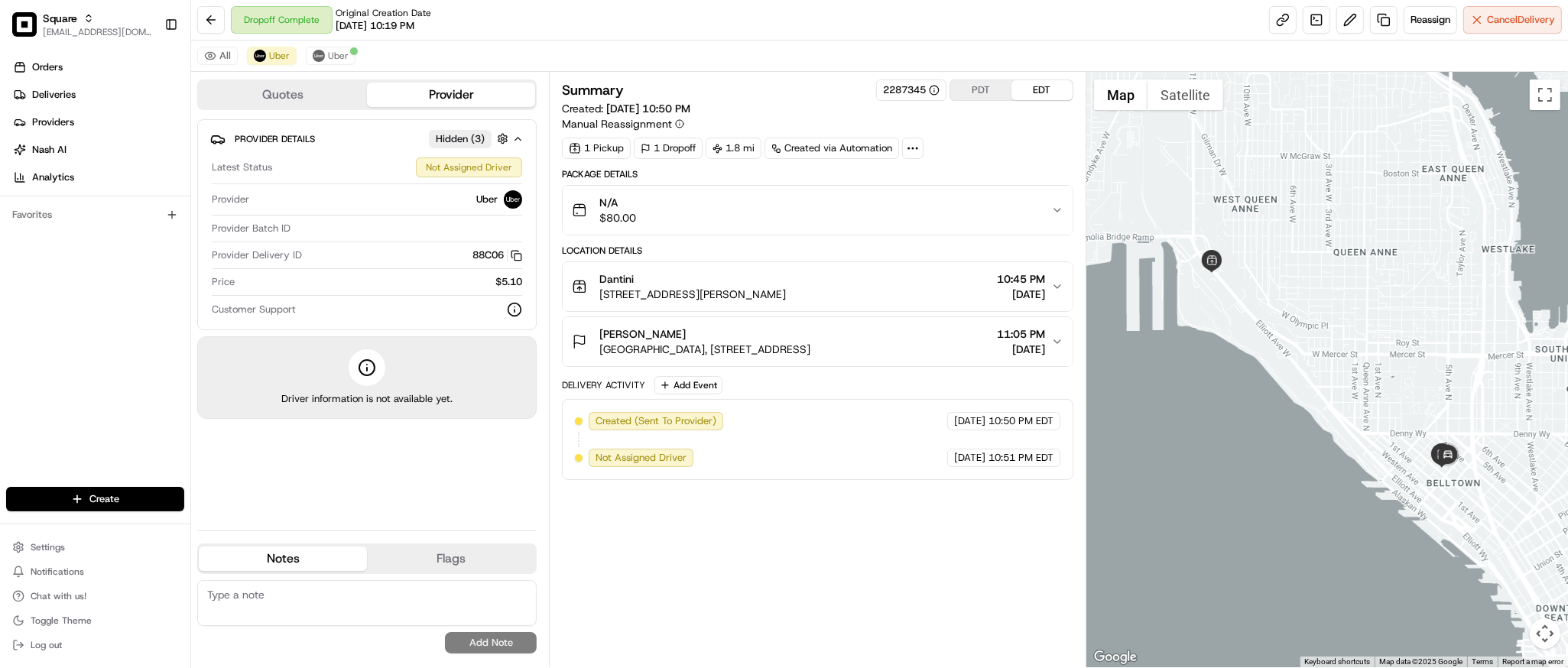
scroll to position [0, 0]
